Goal: Information Seeking & Learning: Learn about a topic

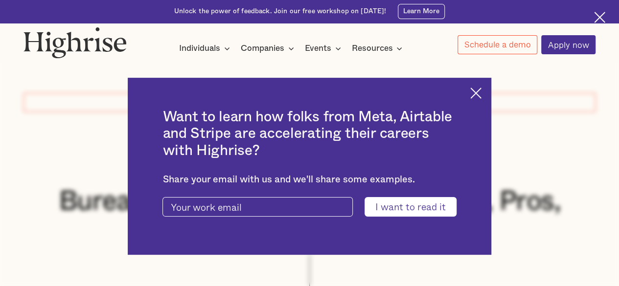
click at [491, 92] on div "Want to learn how folks from Meta, Airtable and Stripe are accelerating their c…" at bounding box center [309, 166] width 363 height 177
click at [482, 92] on img at bounding box center [476, 93] width 11 height 11
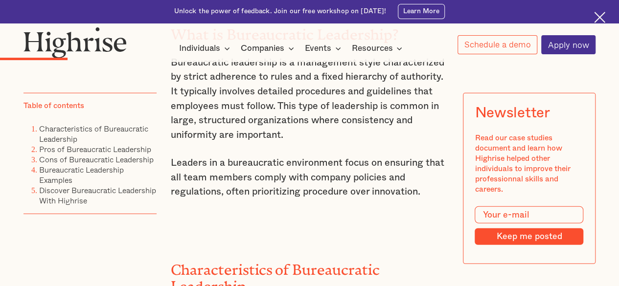
scroll to position [1224, 0]
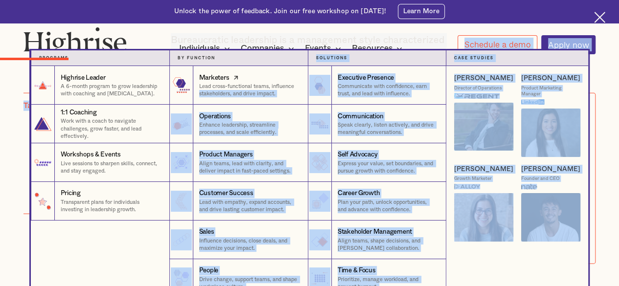
drag, startPoint x: 425, startPoint y: 181, endPoint x: 196, endPoint y: 93, distance: 246.0
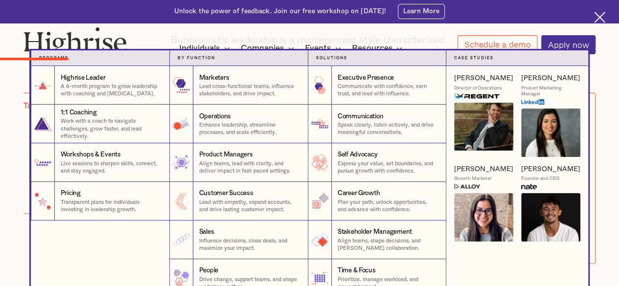
click at [133, 235] on div "Highrise Leader A 6-month program to grow leadership with coaching and [MEDICAL…" at bounding box center [100, 182] width 139 height 232
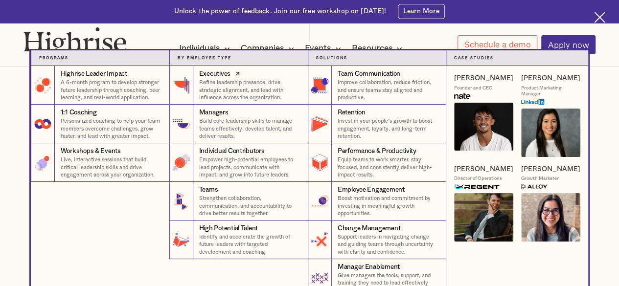
scroll to position [245, 0]
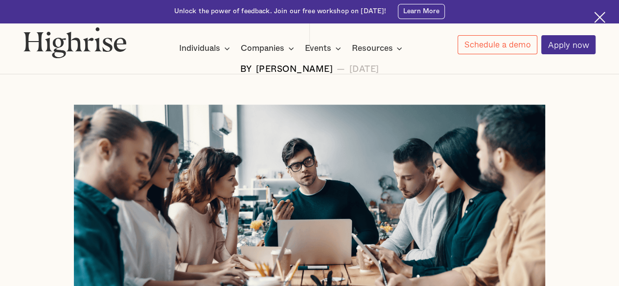
click at [590, 17] on div "Unlock the power of feedback. Join our free workshop on [DATE]! Learn More" at bounding box center [309, 11] width 619 height 23
click at [598, 13] on img at bounding box center [599, 17] width 11 height 11
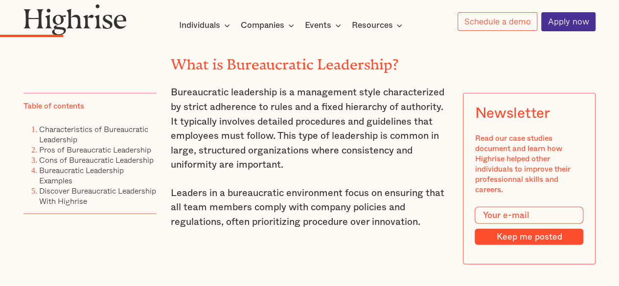
scroll to position [1152, 0]
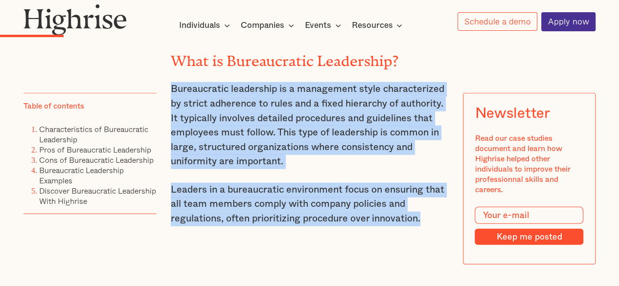
drag, startPoint x: 169, startPoint y: 95, endPoint x: 422, endPoint y: 229, distance: 286.0
copy div "Bureaucratic leadership is a management style characterized by strict adherence…"
